Goal: Task Accomplishment & Management: Manage account settings

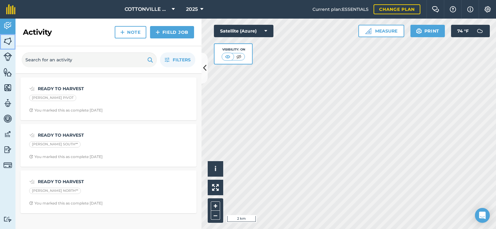
click at [11, 41] on img at bounding box center [7, 41] width 9 height 9
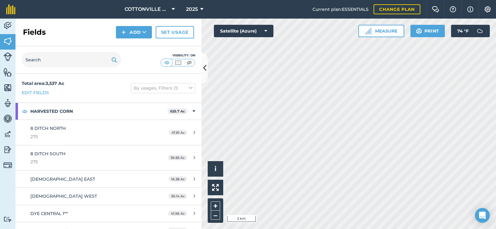
click at [61, 31] on div "Fields Add Set usage" at bounding box center [109, 33] width 186 height 28
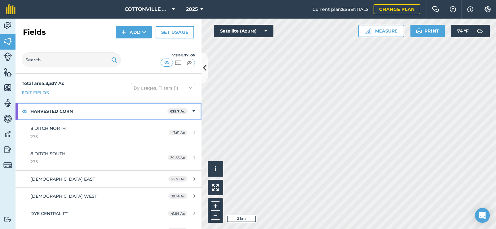
click at [129, 111] on strong "HARVESTED CORN" at bounding box center [98, 111] width 137 height 17
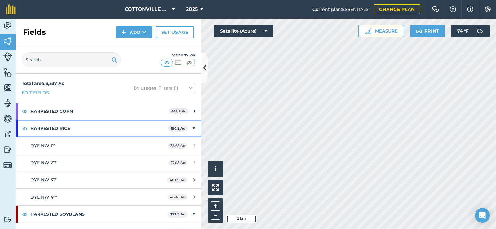
click at [161, 126] on strong "HARVESTED RICE" at bounding box center [99, 128] width 138 height 17
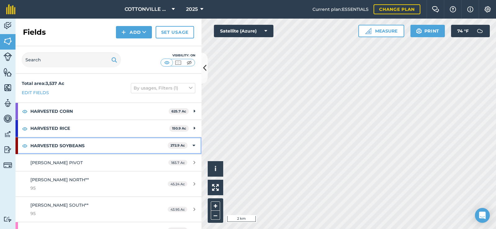
click at [154, 147] on strong "HARVESTED SOYBEANS" at bounding box center [98, 145] width 137 height 17
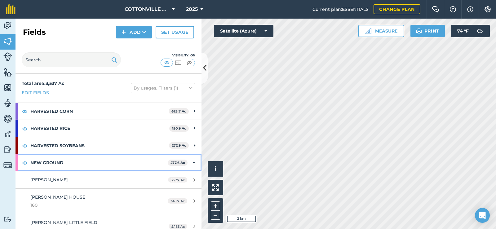
click at [77, 161] on strong "NEW GROUND" at bounding box center [98, 163] width 137 height 17
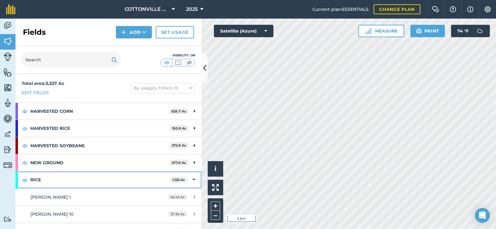
click at [79, 183] on strong "RICE" at bounding box center [99, 180] width 139 height 17
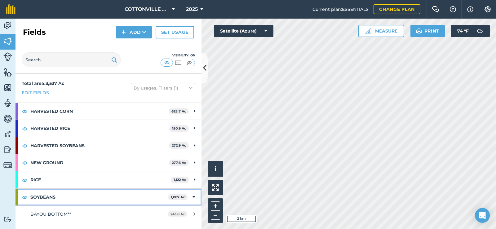
click at [83, 196] on strong "SOYBEANS" at bounding box center [99, 197] width 138 height 17
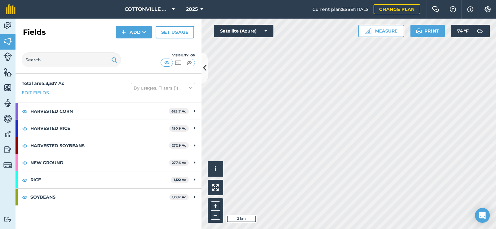
click at [96, 88] on div "Total area : 3,537 Ac Edit fields By usages, Filters (1)" at bounding box center [109, 88] width 186 height 29
click at [175, 27] on link "Set usage" at bounding box center [175, 32] width 38 height 12
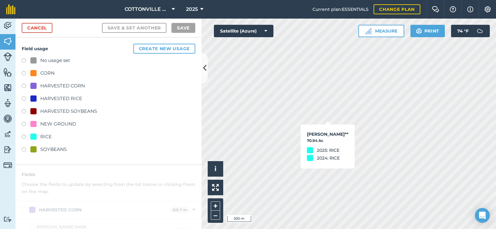
checkbox input "true"
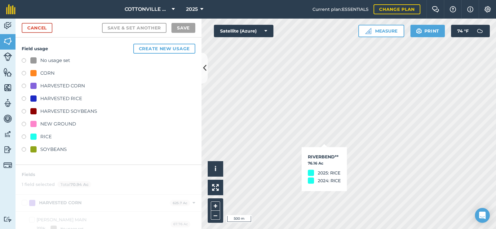
checkbox input "true"
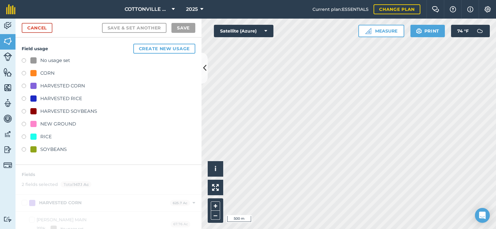
click at [62, 97] on div "HARVESTED RICE" at bounding box center [61, 98] width 42 height 7
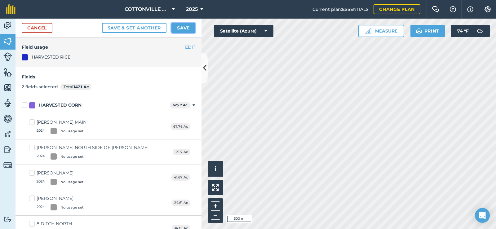
click at [185, 26] on button "Save" at bounding box center [184, 28] width 24 height 10
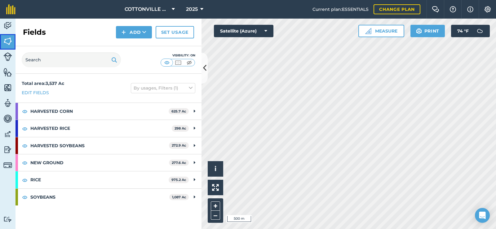
click at [7, 39] on img at bounding box center [7, 41] width 9 height 9
click at [204, 67] on icon at bounding box center [204, 68] width 3 height 11
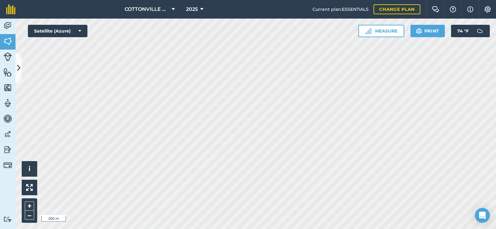
click at [137, 229] on html "COTTONVILLE PLANTING COMPANY, LLC 2025 Current plan : ESSENTIALS Change plan Fa…" at bounding box center [248, 114] width 496 height 229
click at [20, 68] on button at bounding box center [19, 68] width 6 height 31
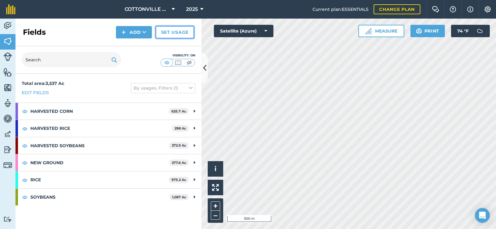
click at [168, 31] on link "Set usage" at bounding box center [175, 32] width 38 height 12
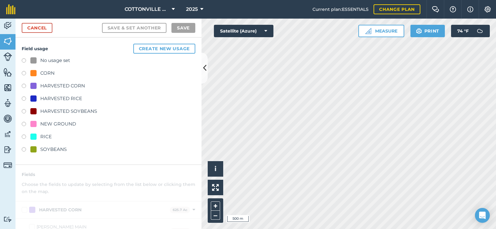
click at [45, 23] on div "Cancel Save & set another Save" at bounding box center [109, 28] width 186 height 19
click at [37, 26] on link "Cancel" at bounding box center [37, 28] width 31 height 10
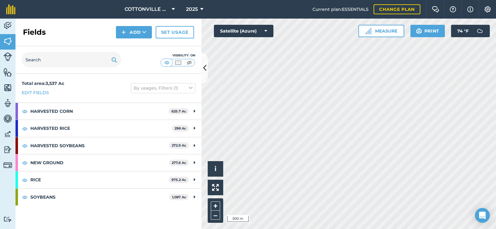
click at [75, 26] on div "Fields Add Set usage" at bounding box center [109, 33] width 186 height 28
click at [198, 6] on button "2025" at bounding box center [195, 9] width 22 height 19
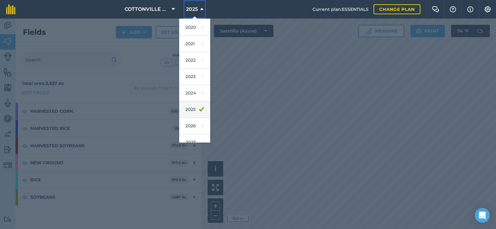
scroll to position [57, 0]
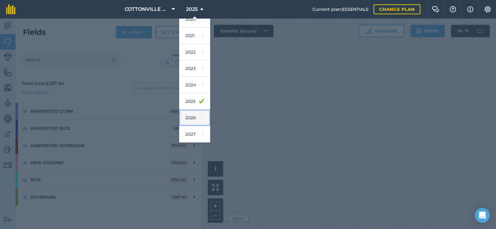
click at [195, 117] on link "2026" at bounding box center [194, 118] width 31 height 16
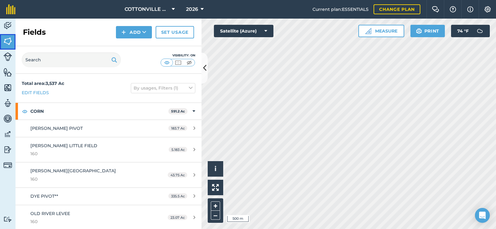
click at [11, 43] on img at bounding box center [7, 41] width 9 height 9
click at [203, 68] on button at bounding box center [205, 68] width 6 height 31
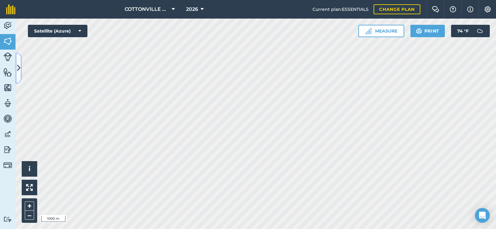
click at [18, 62] on button at bounding box center [19, 68] width 6 height 31
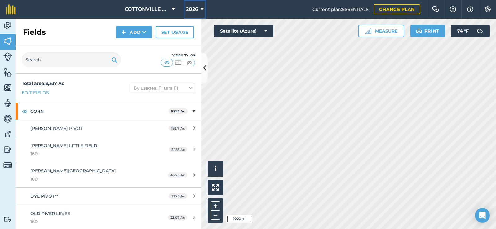
click at [193, 9] on span "2026" at bounding box center [192, 9] width 12 height 7
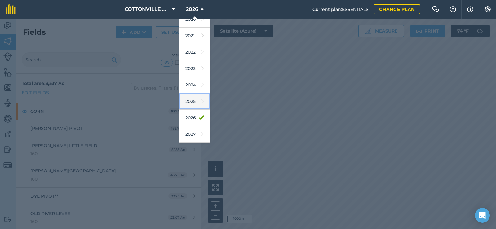
click at [186, 100] on link "2025" at bounding box center [194, 101] width 31 height 16
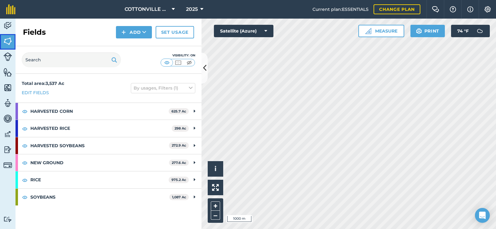
click at [8, 37] on img at bounding box center [7, 41] width 9 height 9
click at [81, 29] on div "Fields Add Set usage" at bounding box center [109, 33] width 186 height 28
click at [205, 66] on icon at bounding box center [204, 68] width 3 height 11
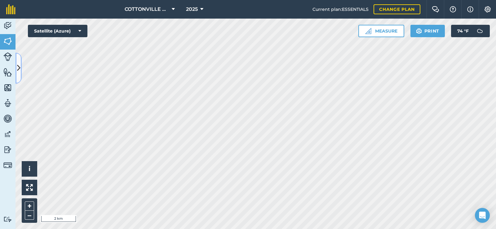
click at [18, 61] on button at bounding box center [19, 68] width 6 height 31
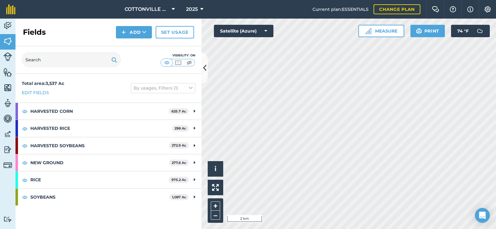
click at [121, 77] on div "Total area : 3,537 Ac Edit fields By usages, Filters (1)" at bounding box center [109, 88] width 186 height 29
click at [146, 54] on div "Visibility: On" at bounding box center [109, 60] width 186 height 28
click at [69, 35] on div "Fields Add Set usage" at bounding box center [109, 33] width 186 height 28
click at [202, 63] on button at bounding box center [205, 68] width 6 height 31
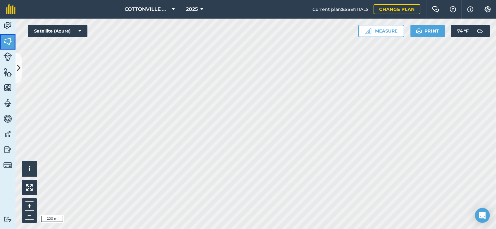
click at [11, 37] on img at bounding box center [7, 41] width 9 height 9
click at [9, 38] on img at bounding box center [7, 41] width 9 height 9
click at [19, 67] on icon at bounding box center [18, 68] width 3 height 11
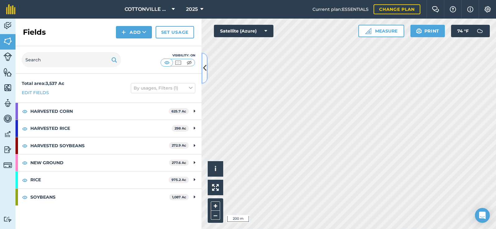
click at [204, 65] on icon at bounding box center [204, 68] width 3 height 11
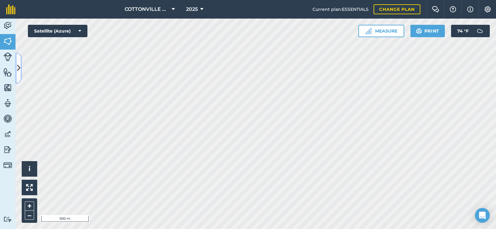
click at [17, 66] on icon at bounding box center [18, 68] width 3 height 11
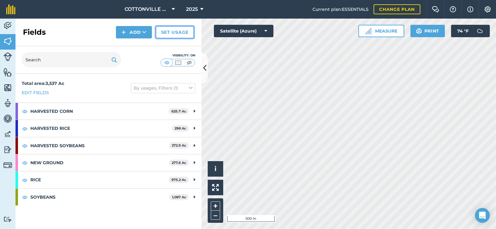
click at [167, 33] on link "Set usage" at bounding box center [175, 32] width 38 height 12
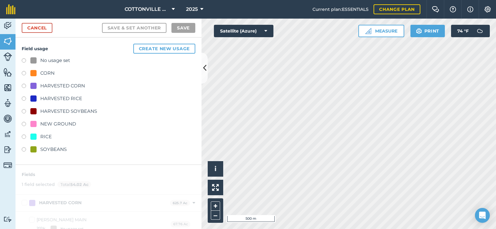
checkbox input "false"
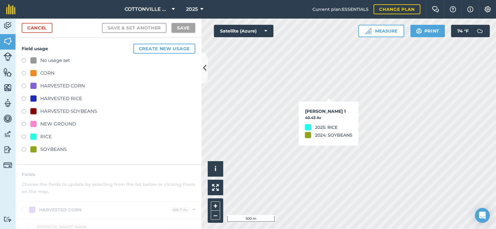
checkbox input "true"
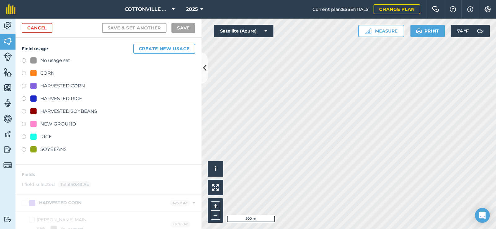
click at [66, 99] on div "HARVESTED RICE" at bounding box center [61, 98] width 42 height 7
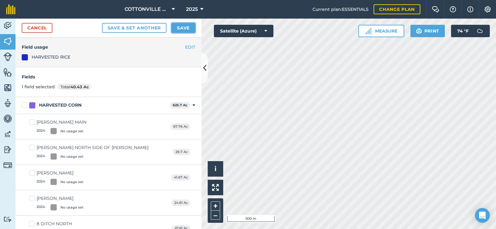
click at [176, 27] on button "Save" at bounding box center [184, 28] width 24 height 10
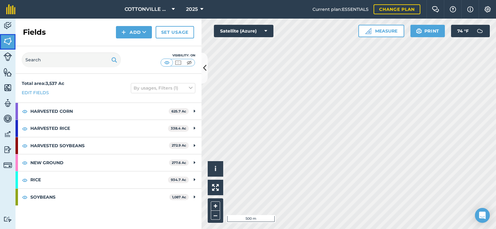
click at [11, 39] on img at bounding box center [7, 41] width 9 height 9
click at [96, 32] on div "Fields Add Set usage" at bounding box center [109, 33] width 186 height 28
click at [173, 35] on link "Set usage" at bounding box center [175, 32] width 38 height 12
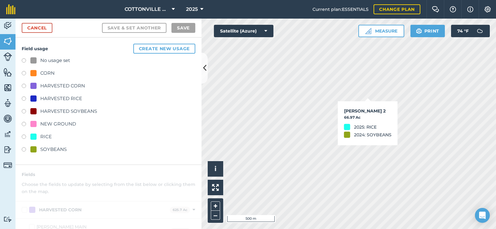
checkbox input "true"
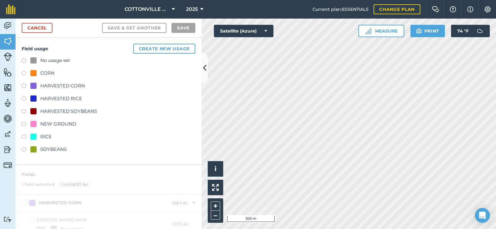
click at [73, 96] on div "HARVESTED RICE" at bounding box center [61, 98] width 42 height 7
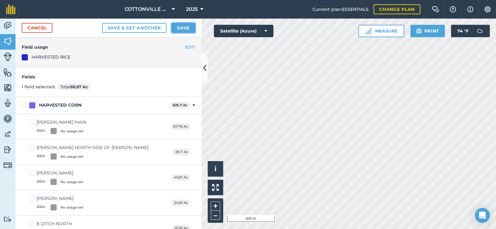
click at [182, 28] on button "Save" at bounding box center [184, 28] width 24 height 10
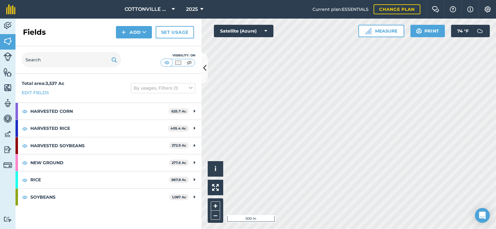
click at [84, 29] on div "Fields Add Set usage" at bounding box center [109, 33] width 186 height 28
click at [76, 32] on div "Fields Add Set usage" at bounding box center [109, 33] width 186 height 28
click at [83, 88] on div "Total area : 3,537 Ac Edit fields By usages, Filters (1)" at bounding box center [109, 88] width 186 height 29
click at [103, 84] on div "Total area : 3,537 Ac Edit fields By usages, Filters (1)" at bounding box center [109, 88] width 186 height 29
click at [204, 68] on icon at bounding box center [204, 68] width 3 height 11
